Goal: Information Seeking & Learning: Learn about a topic

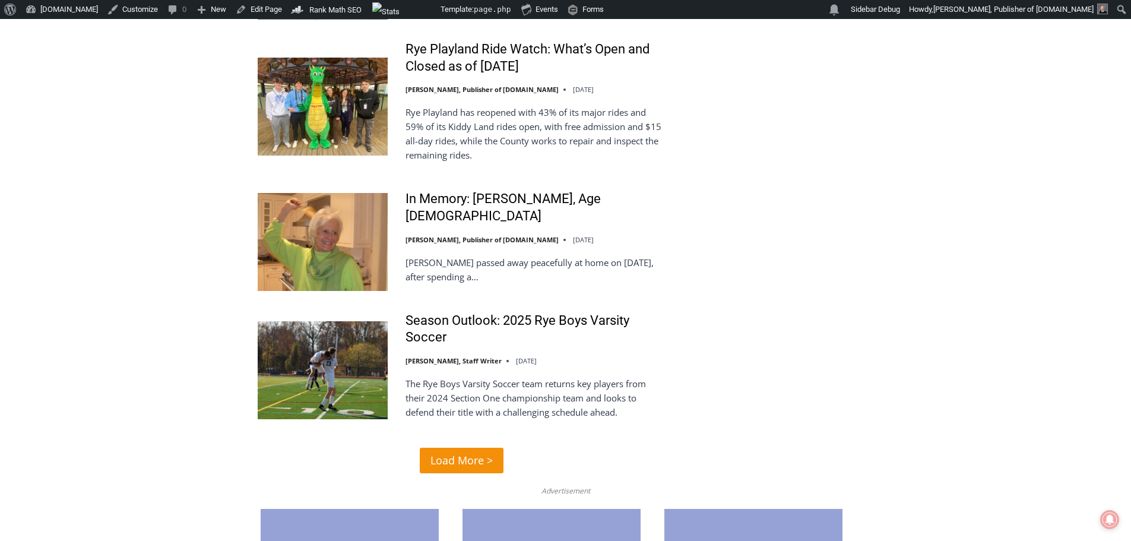
scroll to position [2789, 0]
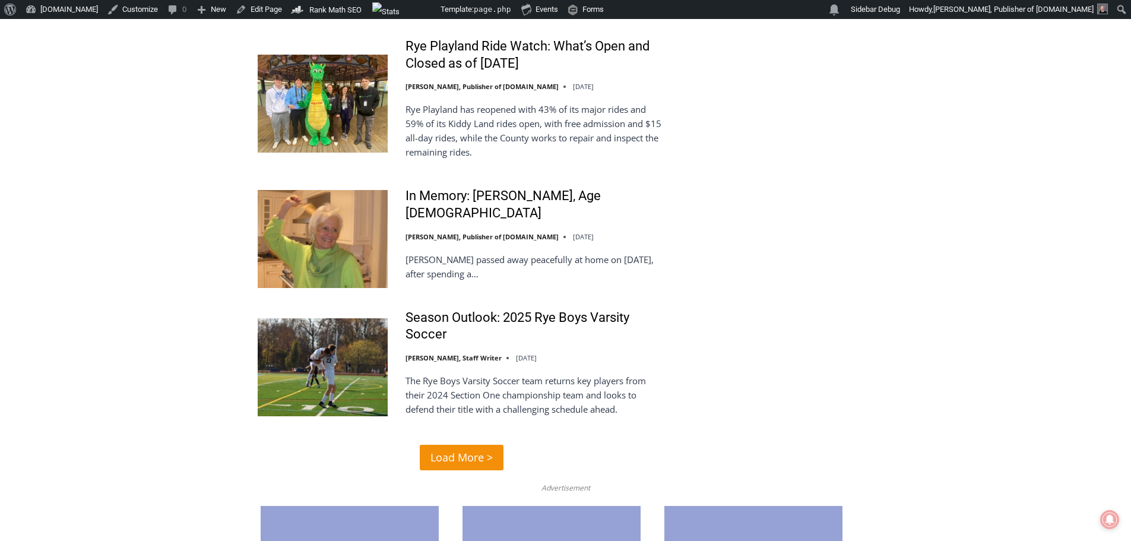
click at [468, 449] on span "Load More >" at bounding box center [461, 457] width 62 height 17
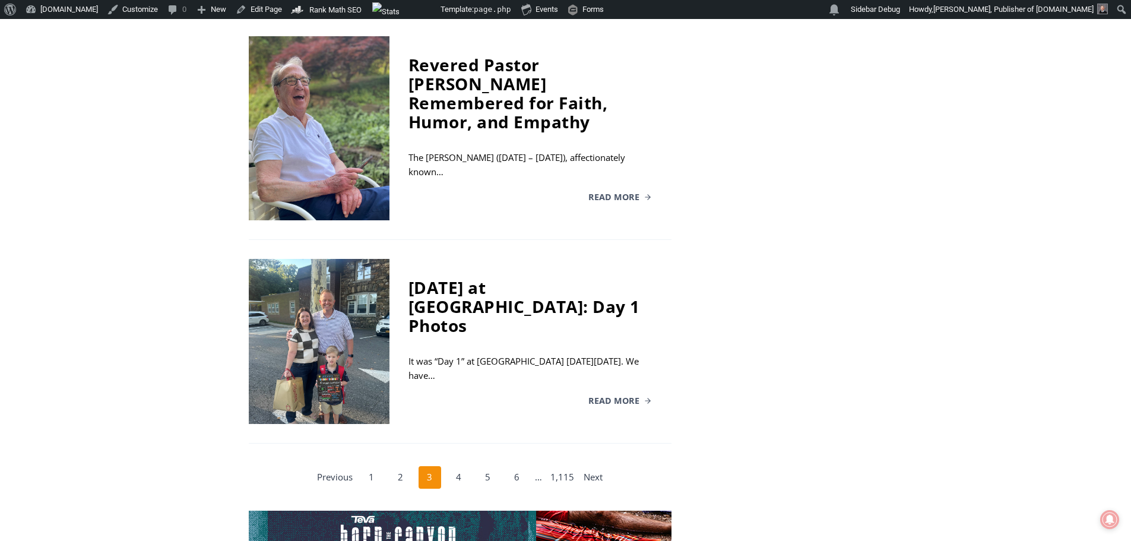
scroll to position [2314, 0]
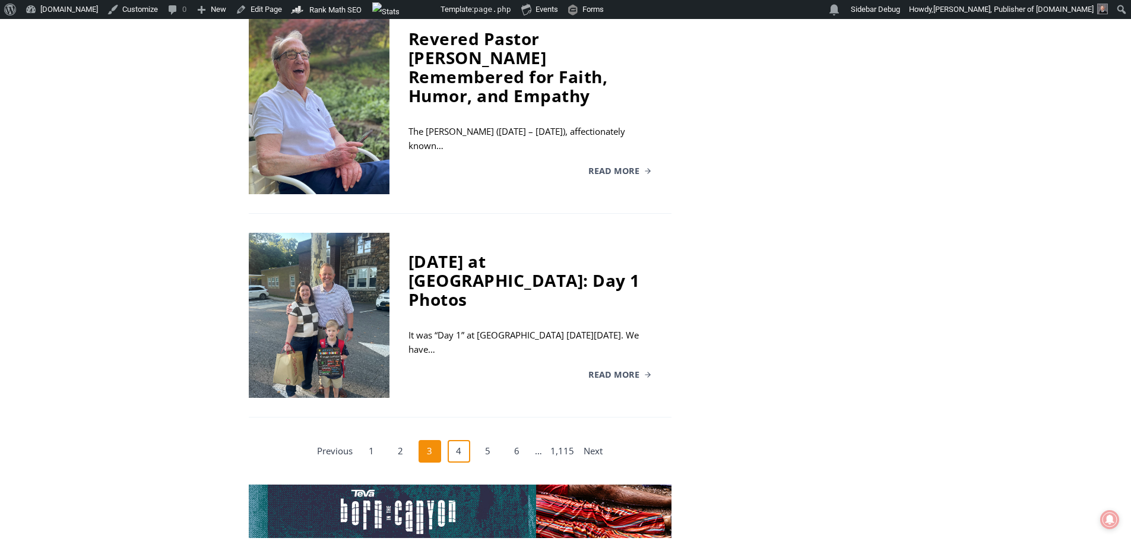
click at [453, 440] on link "4" at bounding box center [458, 451] width 23 height 23
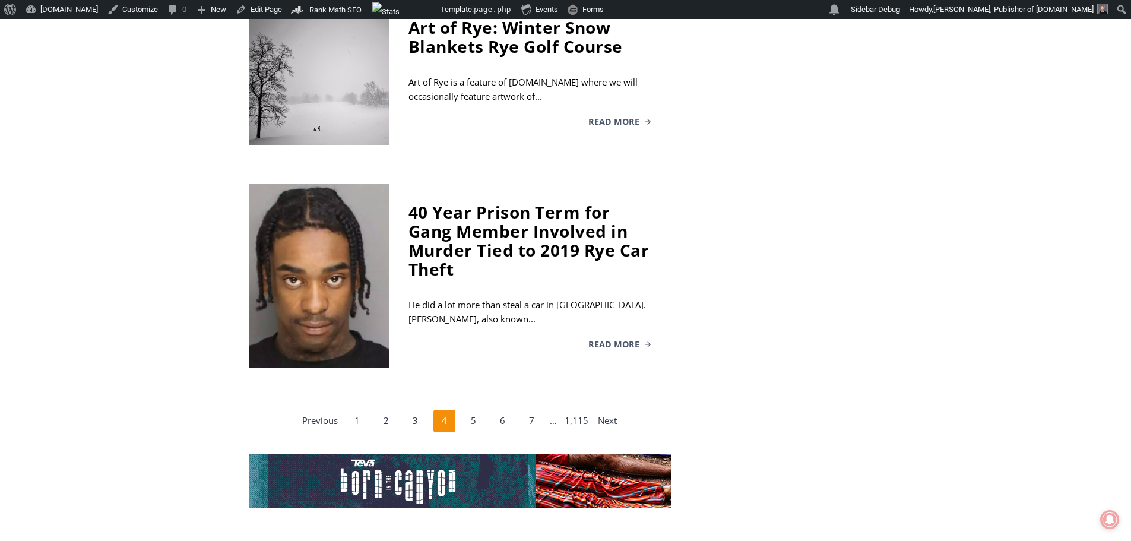
scroll to position [2382, 0]
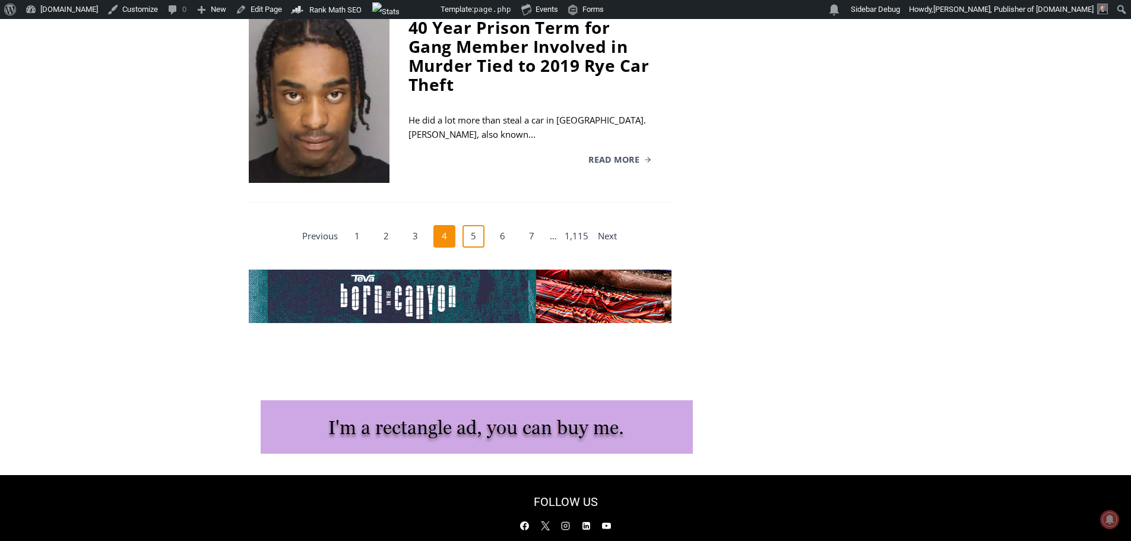
click at [475, 225] on link "5" at bounding box center [473, 236] width 23 height 23
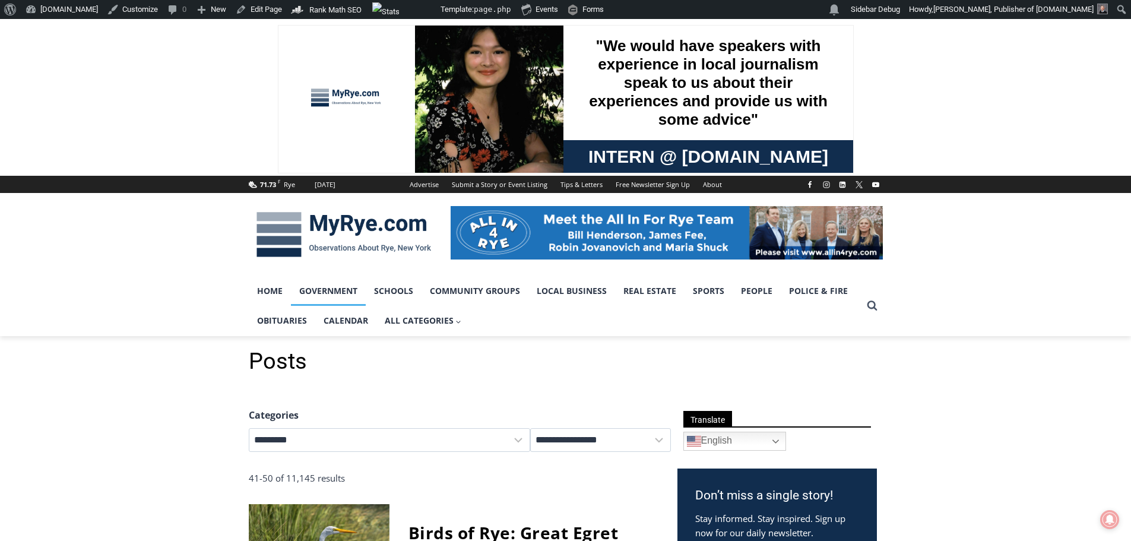
click at [333, 296] on link "Government" at bounding box center [328, 291] width 75 height 30
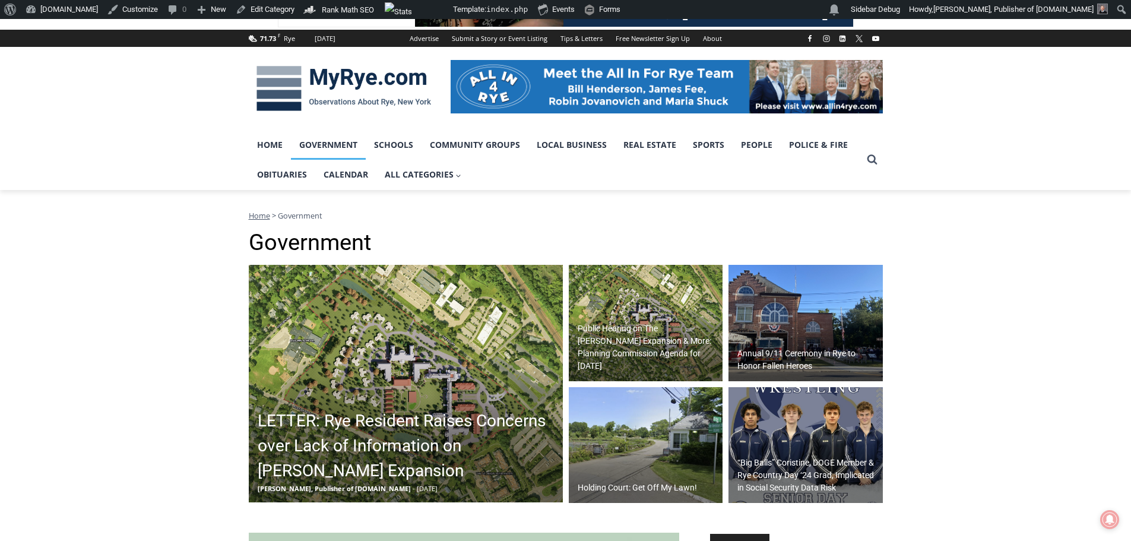
scroll to position [119, 0]
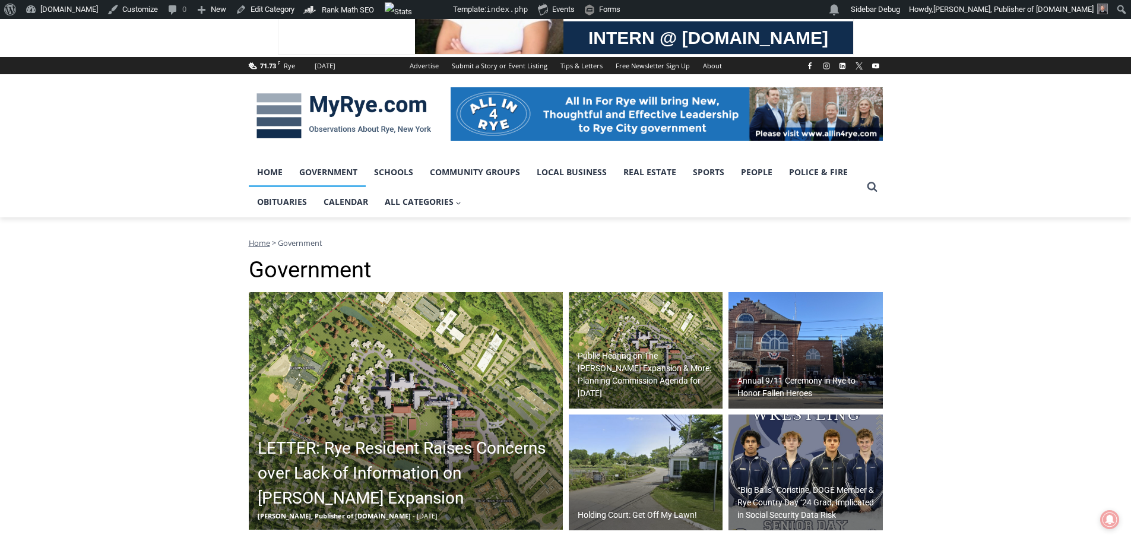
click at [275, 173] on link "Home" at bounding box center [270, 172] width 42 height 30
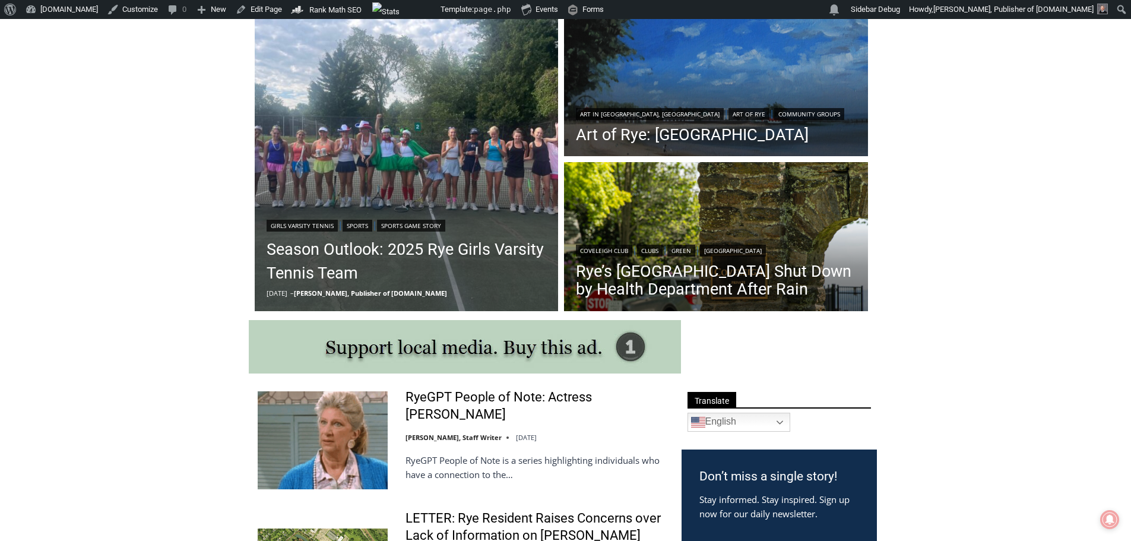
scroll to position [356, 0]
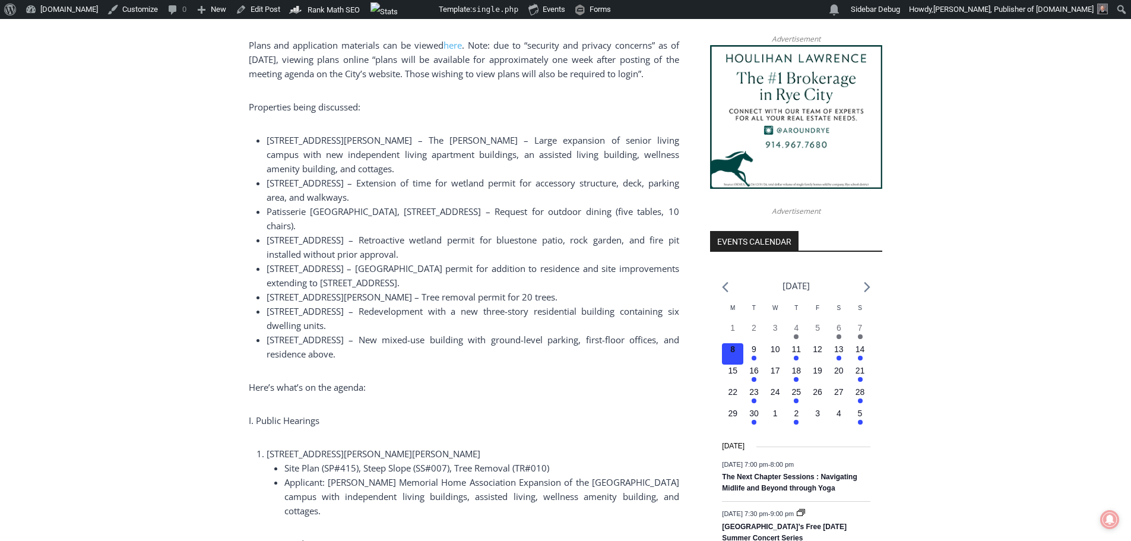
scroll to position [1068, 0]
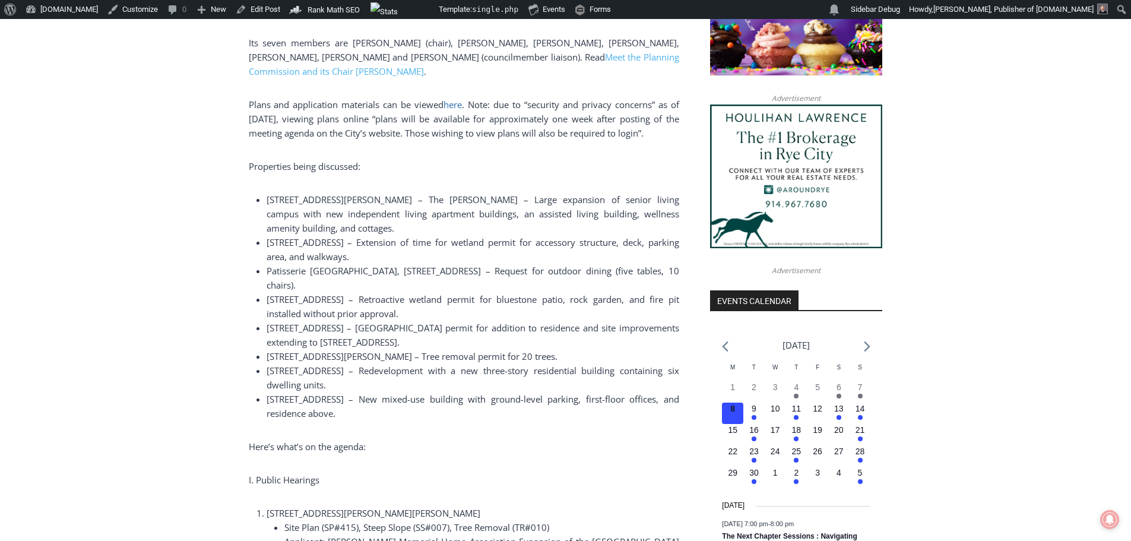
click at [455, 107] on span "here" at bounding box center [452, 105] width 18 height 12
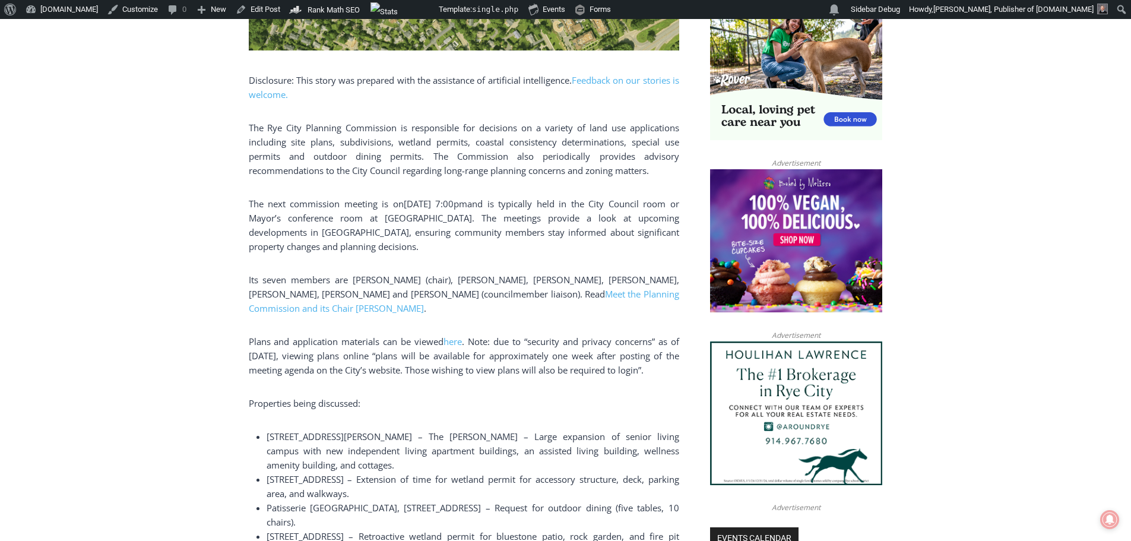
scroll to position [831, 0]
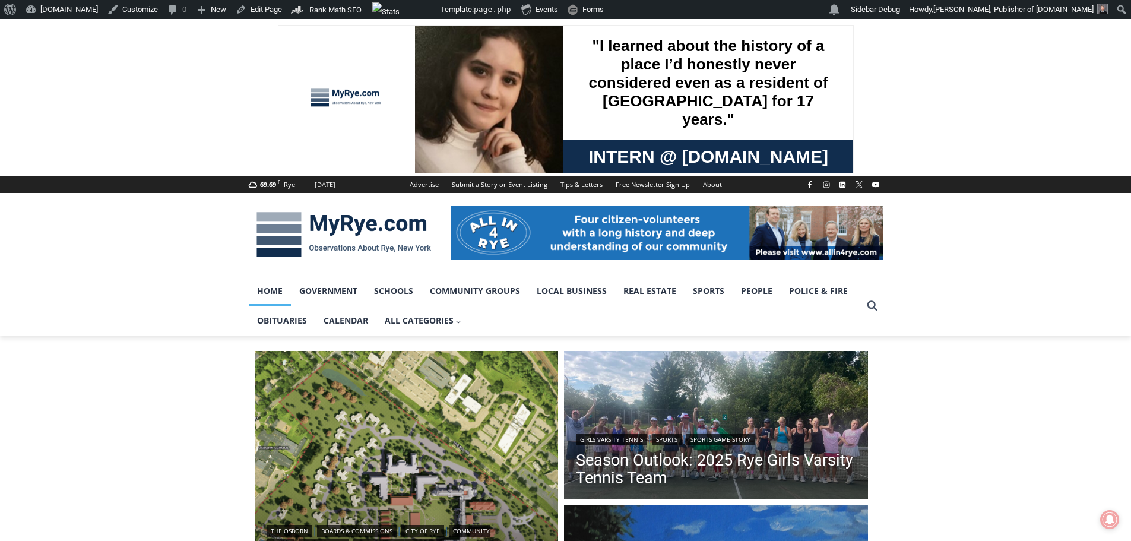
click at [684, 225] on img at bounding box center [666, 232] width 432 height 53
